Goal: Task Accomplishment & Management: Use online tool/utility

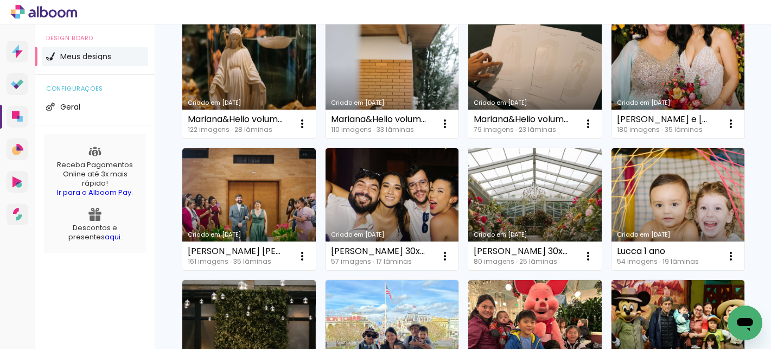
scroll to position [140, 0]
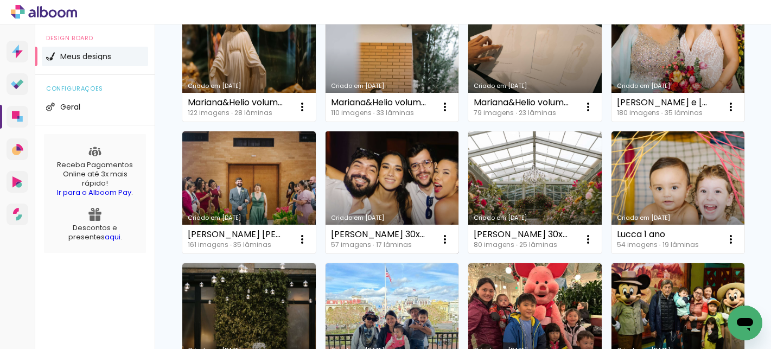
click at [459, 193] on link "Criado em [DATE]" at bounding box center [391, 192] width 133 height 123
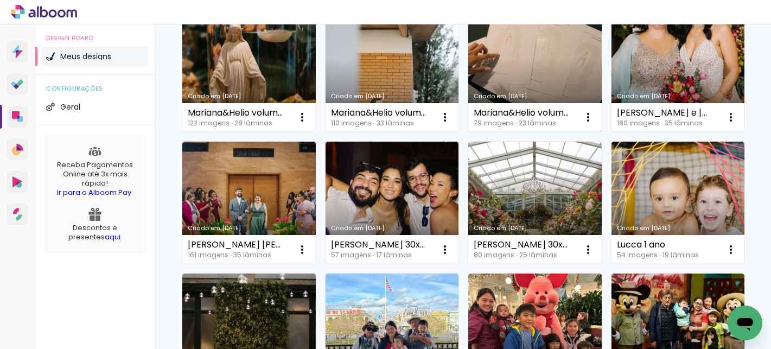
scroll to position [144, 0]
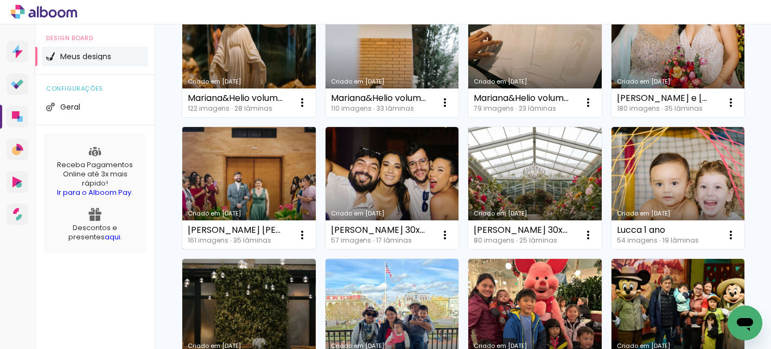
click at [316, 170] on link "Criado em [DATE]" at bounding box center [248, 188] width 133 height 123
